Goal: Task Accomplishment & Management: Use online tool/utility

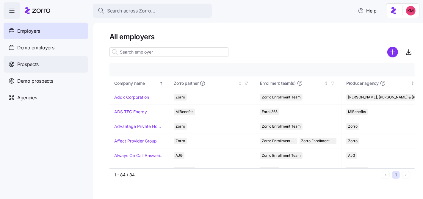
click at [44, 65] on div "Prospects" at bounding box center [46, 64] width 85 height 17
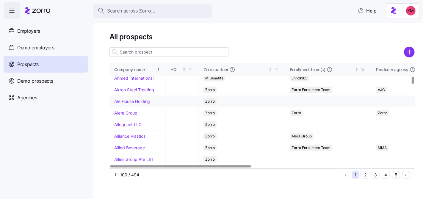
scroll to position [196, 0]
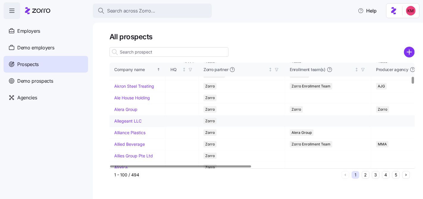
click at [129, 124] on link "Allegeant LLC" at bounding box center [127, 120] width 27 height 5
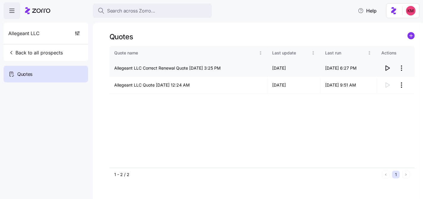
click at [388, 71] on icon "button" at bounding box center [387, 68] width 7 height 7
click at [34, 50] on span "Back to all prospects" at bounding box center [35, 52] width 54 height 7
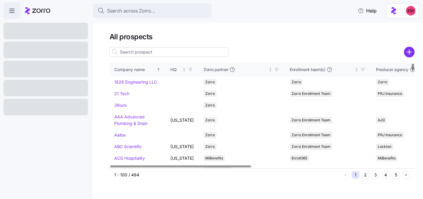
click at [151, 50] on input at bounding box center [169, 52] width 119 height 10
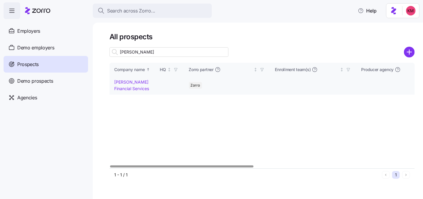
type input "fleming"
click at [134, 81] on link "Fleming Financial Services" at bounding box center [131, 85] width 35 height 12
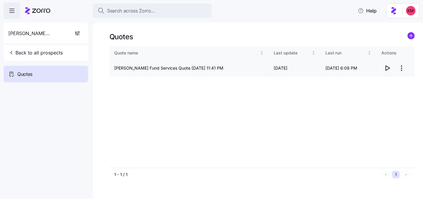
click at [389, 68] on icon "button" at bounding box center [387, 68] width 7 height 7
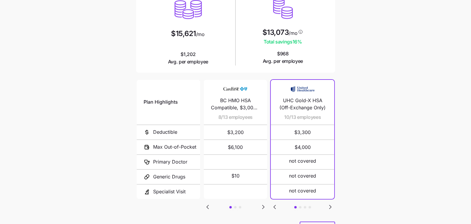
scroll to position [101, 0]
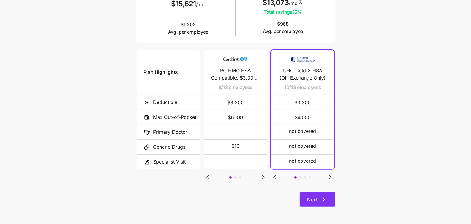
click at [318, 193] on button "Next" at bounding box center [316, 199] width 35 height 15
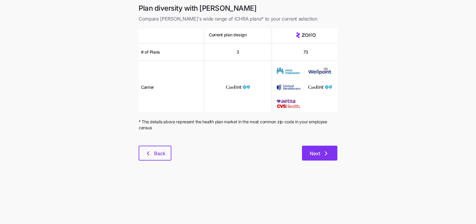
click at [329, 155] on icon "button" at bounding box center [326, 153] width 7 height 7
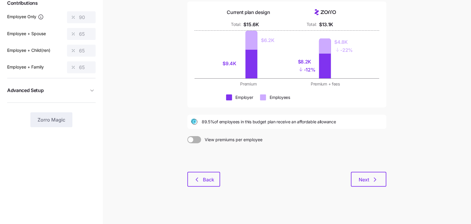
scroll to position [68, 0]
click at [361, 173] on button "Next" at bounding box center [368, 178] width 35 height 15
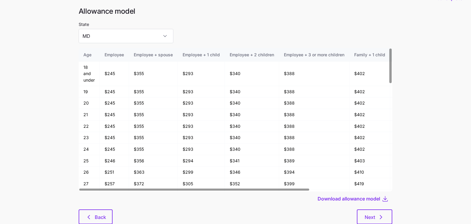
scroll to position [32, 0]
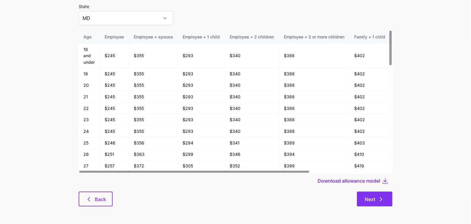
click at [385, 194] on button "Next" at bounding box center [374, 198] width 35 height 15
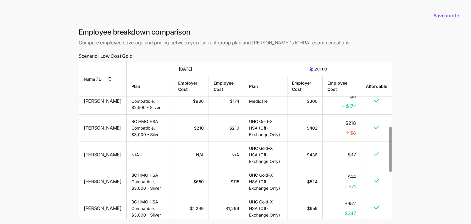
scroll to position [49, 0]
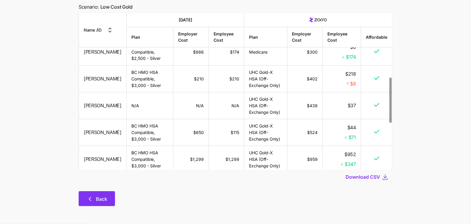
click at [99, 199] on span "Back" at bounding box center [101, 198] width 11 height 7
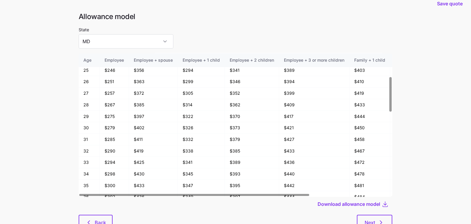
scroll to position [12, 0]
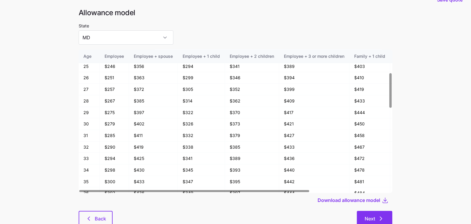
click at [378, 217] on icon "button" at bounding box center [380, 218] width 7 height 7
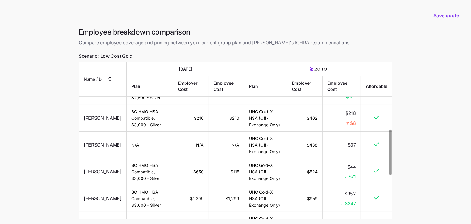
scroll to position [234, 0]
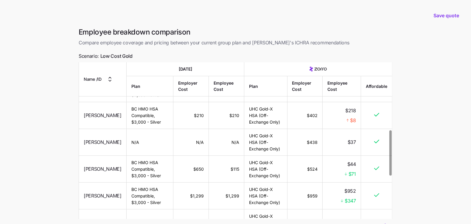
click at [42, 136] on main "Save quote Employee breakdown comparison Compare employee coverage and pricing …" at bounding box center [235, 136] width 471 height 273
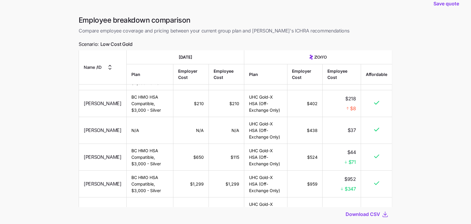
scroll to position [49, 0]
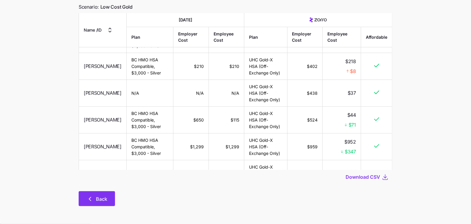
click at [98, 197] on span "Back" at bounding box center [101, 198] width 11 height 7
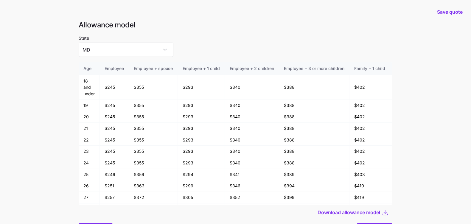
scroll to position [32, 0]
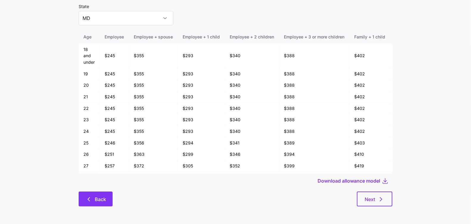
click at [88, 196] on icon "button" at bounding box center [88, 199] width 7 height 7
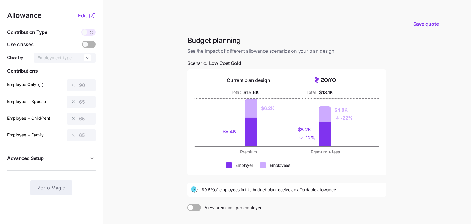
click at [443, 105] on main "Save quote Budget planning See the impact of different allowance scenarios on y…" at bounding box center [235, 146] width 471 height 293
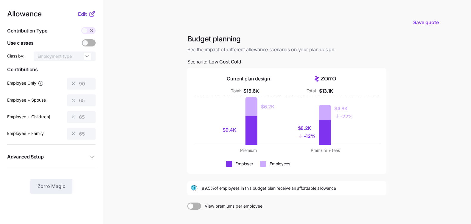
scroll to position [45, 0]
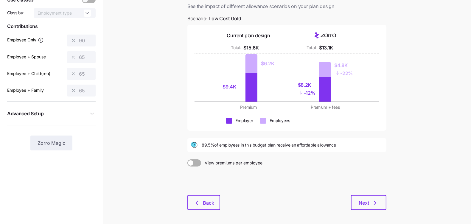
click at [390, 203] on div "Budget planning See the impact of different allowance scenarios on your plan de…" at bounding box center [286, 104] width 208 height 226
click at [371, 203] on icon "button" at bounding box center [374, 202] width 7 height 7
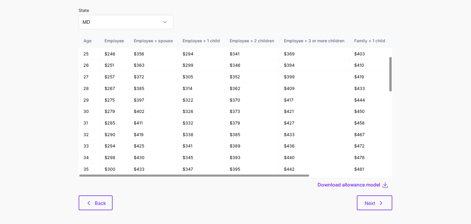
scroll to position [32, 0]
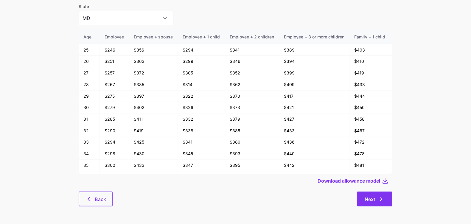
click at [378, 197] on icon "button" at bounding box center [380, 199] width 7 height 7
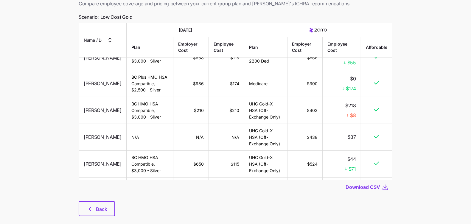
scroll to position [40, 0]
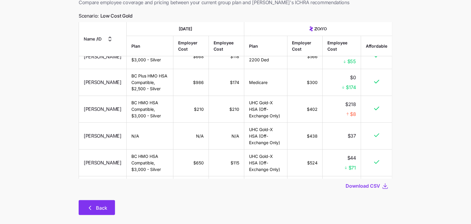
click at [100, 207] on span "Back" at bounding box center [101, 207] width 11 height 7
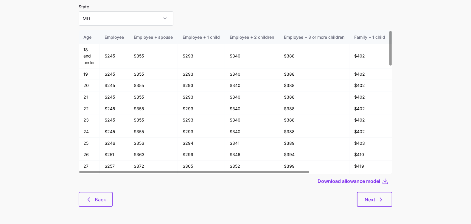
scroll to position [32, 0]
click at [81, 196] on button "Back" at bounding box center [96, 198] width 34 height 15
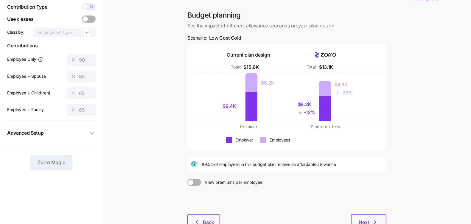
scroll to position [32, 0]
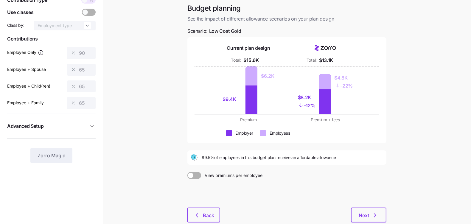
click at [357, 206] on div at bounding box center [286, 193] width 199 height 29
click at [360, 213] on span "Next" at bounding box center [363, 215] width 10 height 7
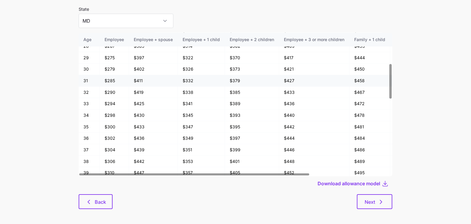
scroll to position [127, 0]
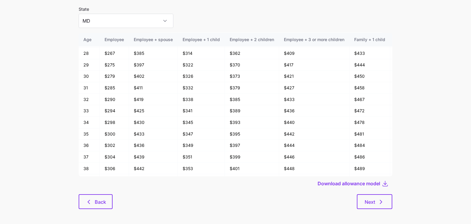
click at [394, 207] on div "Allowance model State MD Age Employee Employee + spouse Employee + 1 child Empl…" at bounding box center [235, 103] width 323 height 225
click at [384, 201] on icon "button" at bounding box center [380, 201] width 7 height 7
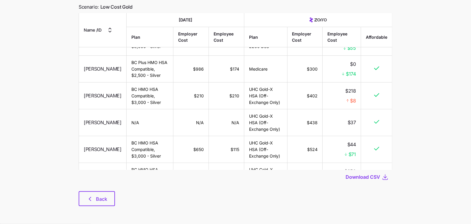
scroll to position [204, 0]
click at [90, 198] on icon "button" at bounding box center [90, 199] width 2 height 4
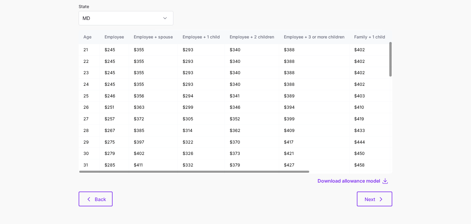
scroll to position [32, 0]
click at [87, 200] on icon "button" at bounding box center [88, 199] width 7 height 7
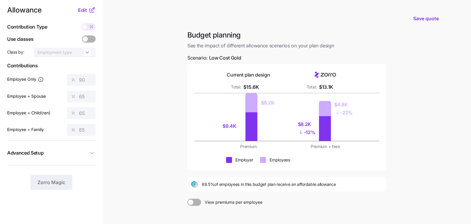
scroll to position [28, 0]
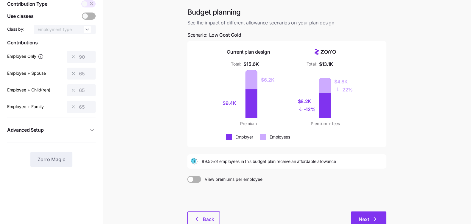
click at [374, 216] on icon "button" at bounding box center [374, 218] width 7 height 7
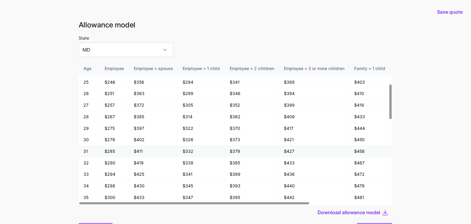
scroll to position [94, 0]
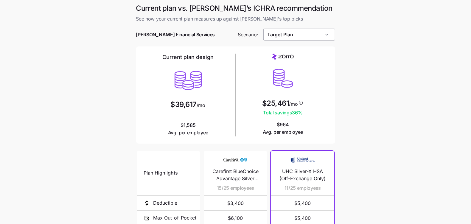
click at [318, 33] on input "Target Plan" at bounding box center [299, 35] width 72 height 12
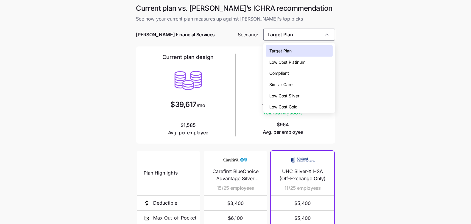
click at [311, 106] on div "Low Cost Gold" at bounding box center [298, 106] width 67 height 11
type input "Low Cost Gold"
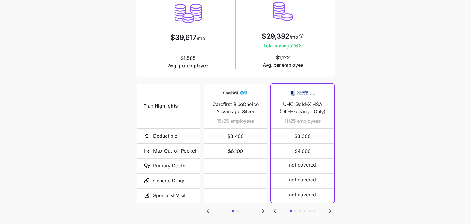
scroll to position [101, 0]
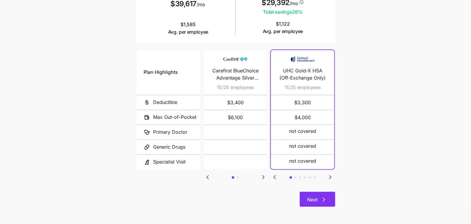
click at [317, 197] on span "Next" at bounding box center [312, 199] width 10 height 7
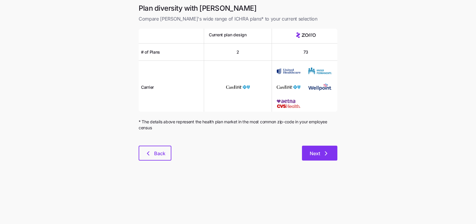
click at [322, 146] on div "Plan diversity with Zorro Compare Zorro's wide range of ICHRA plans* to your cu…" at bounding box center [238, 86] width 208 height 164
click at [321, 149] on button "Next" at bounding box center [319, 153] width 35 height 15
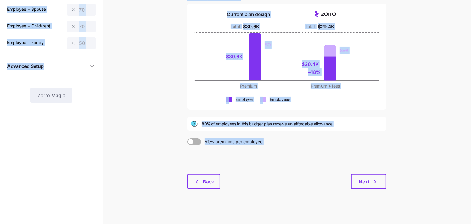
scroll to position [68, 0]
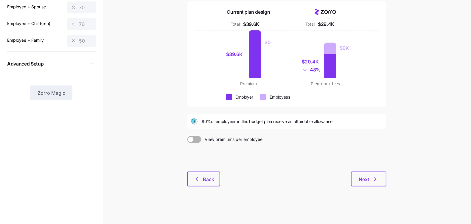
click at [403, 151] on main "Save quote Budget planning See the impact of different allowance scenarios on y…" at bounding box center [235, 78] width 471 height 293
click at [359, 181] on span "Next" at bounding box center [363, 179] width 10 height 7
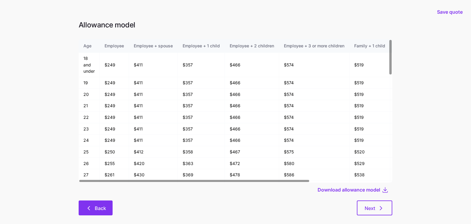
click at [97, 204] on button "Back" at bounding box center [96, 207] width 34 height 15
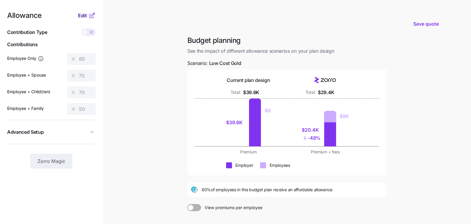
click at [79, 12] on span "Edit" at bounding box center [82, 15] width 9 height 7
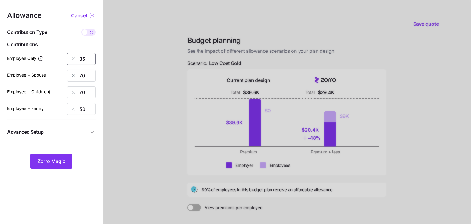
click at [88, 63] on input "85" at bounding box center [81, 59] width 29 height 12
type input "100"
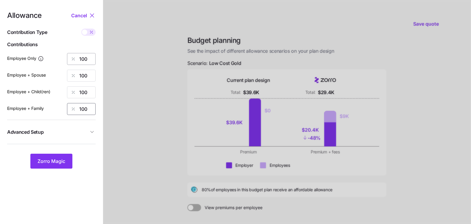
type input "100"
click at [77, 131] on span "Advanced Setup" at bounding box center [47, 131] width 81 height 7
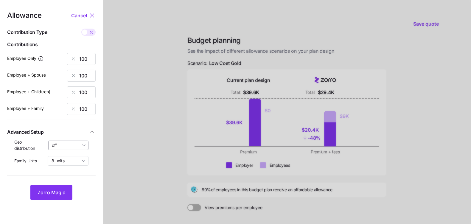
click at [57, 149] on input "off" at bounding box center [68, 145] width 40 height 10
click at [61, 177] on span "By state (6)" at bounding box center [65, 179] width 23 height 7
type input "By state (6)"
click at [58, 191] on span "Zorro Magic" at bounding box center [52, 192] width 28 height 7
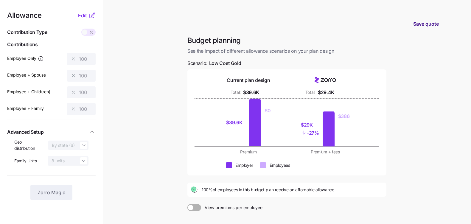
click at [439, 25] on button "Save quote" at bounding box center [425, 23] width 35 height 17
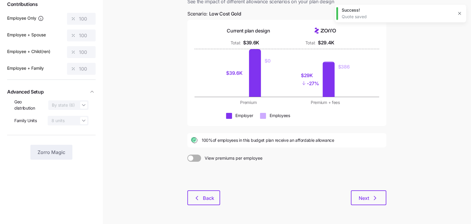
scroll to position [59, 0]
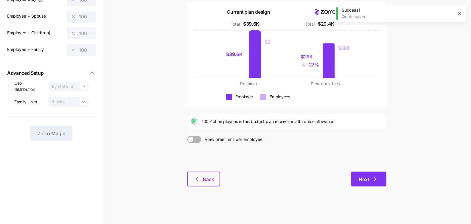
click at [367, 177] on span "Next" at bounding box center [363, 179] width 10 height 7
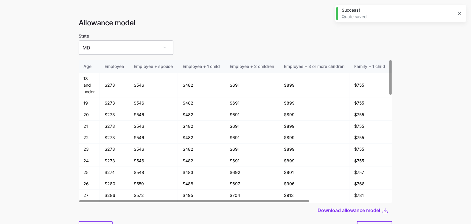
scroll to position [1, 0]
click at [126, 43] on input "MD" at bounding box center [126, 47] width 95 height 14
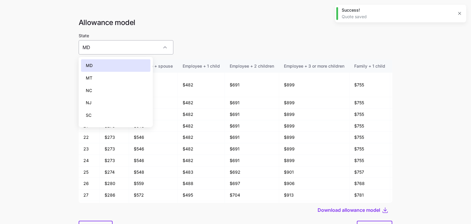
click at [126, 43] on input "MD" at bounding box center [126, 47] width 95 height 14
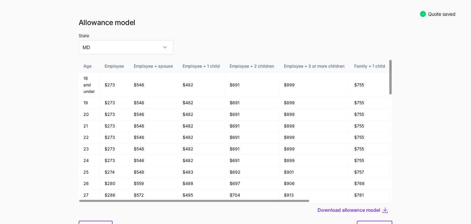
click at [446, 79] on main "Quote saved Allowance model State MD Age Employee Employee + spouse Employee + …" at bounding box center [235, 126] width 471 height 255
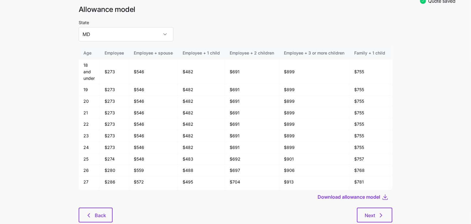
scroll to position [20, 0]
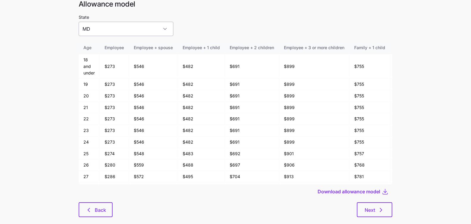
click at [124, 29] on input "MD" at bounding box center [126, 29] width 95 height 14
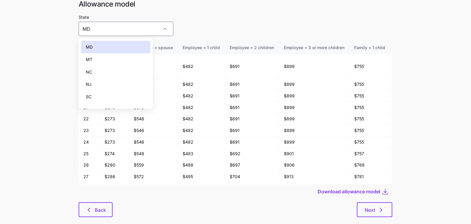
click at [108, 95] on div "SC" at bounding box center [115, 96] width 69 height 13
type input "SC"
